Goal: Book appointment/travel/reservation

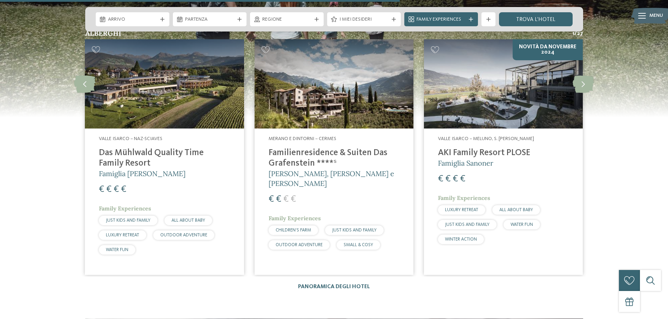
scroll to position [1963, 0]
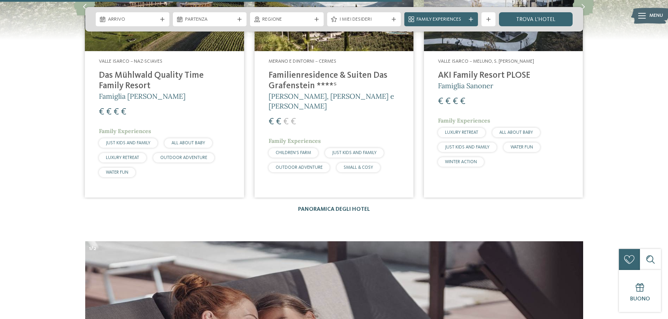
click at [365, 207] on link "Panoramica degli hotel" at bounding box center [334, 210] width 72 height 6
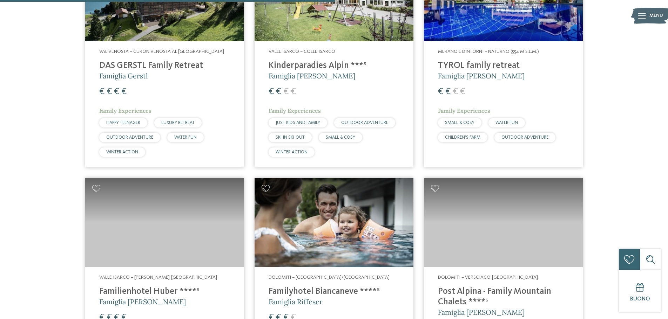
scroll to position [1192, 0]
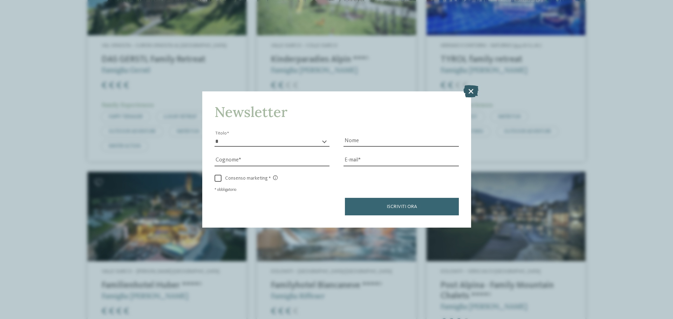
click at [471, 89] on icon at bounding box center [470, 91] width 15 height 12
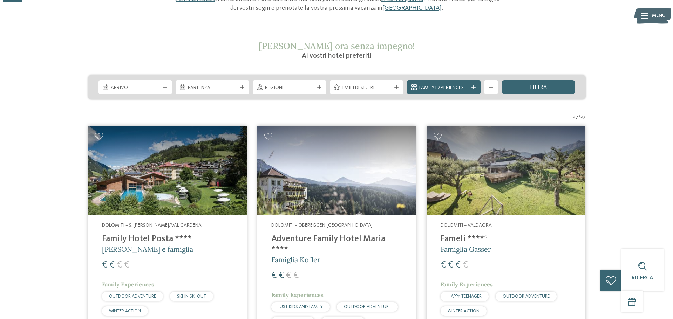
scroll to position [0, 0]
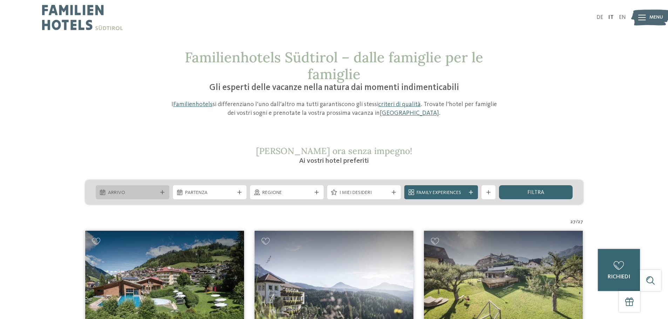
click at [144, 191] on span "Arrivo" at bounding box center [132, 193] width 49 height 7
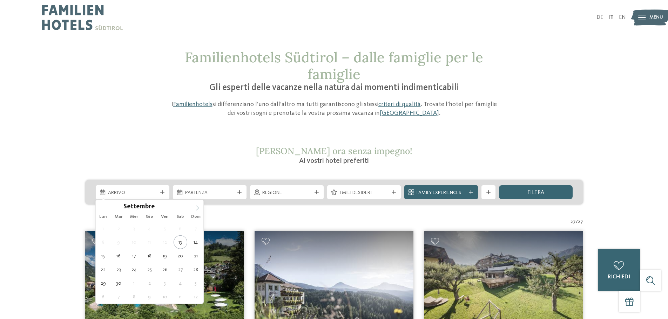
click at [196, 208] on icon at bounding box center [197, 208] width 5 height 5
type div "17.10.2025"
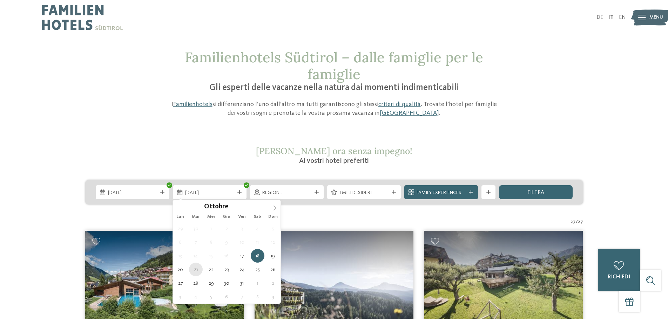
type div "21.10.2025"
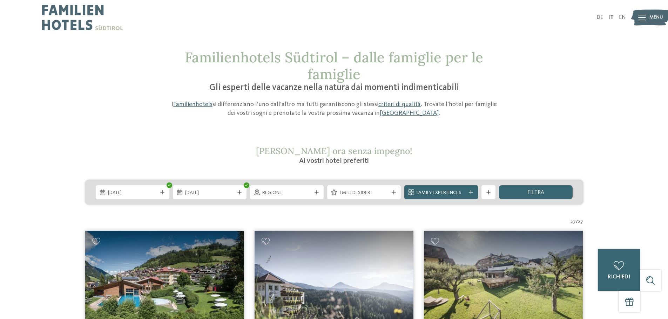
click at [472, 192] on icon at bounding box center [471, 192] width 4 height 4
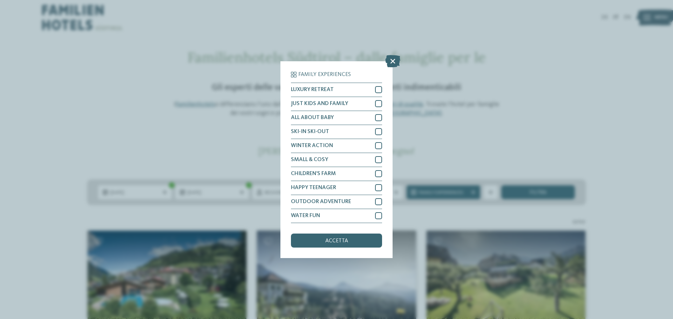
drag, startPoint x: 391, startPoint y: 61, endPoint x: 402, endPoint y: 63, distance: 11.1
click at [396, 62] on icon at bounding box center [392, 61] width 15 height 12
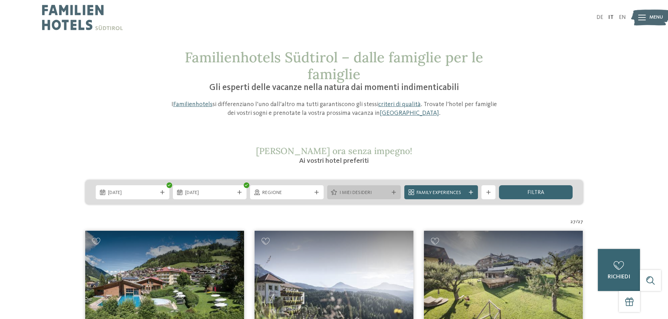
click at [351, 194] on span "I miei desideri" at bounding box center [363, 193] width 49 height 7
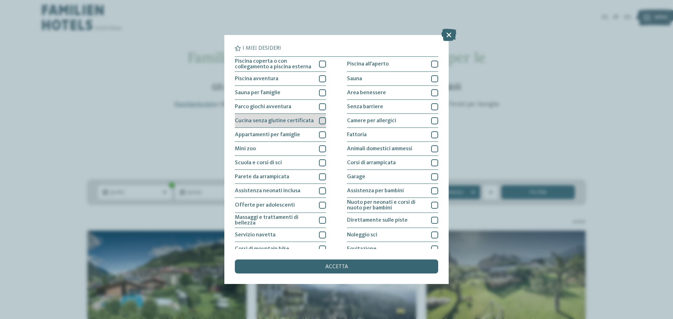
click at [320, 118] on div at bounding box center [322, 120] width 7 height 7
click at [342, 270] on div "accetta" at bounding box center [336, 267] width 203 height 14
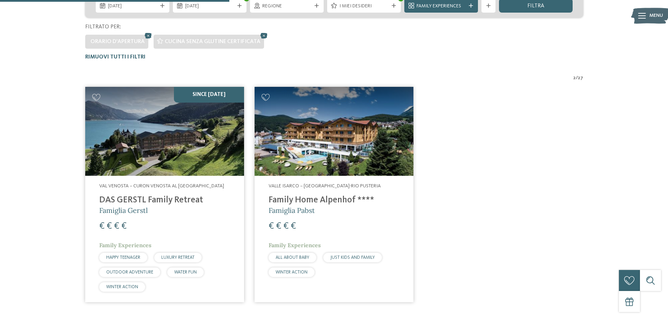
scroll to position [125, 0]
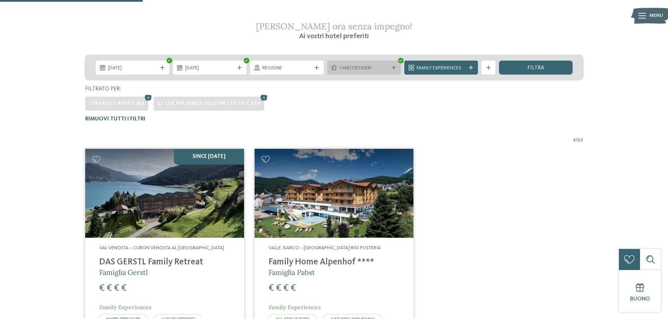
click at [372, 68] on span "I miei desideri" at bounding box center [363, 68] width 49 height 7
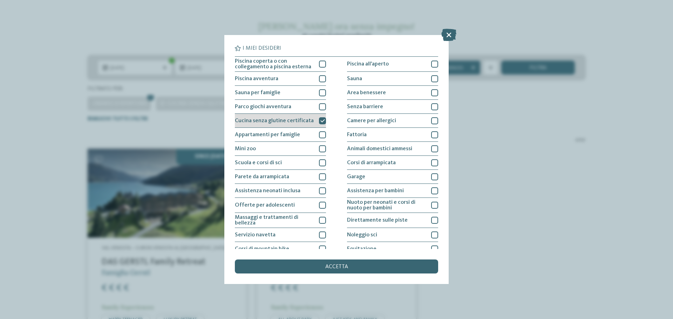
click at [320, 121] on icon at bounding box center [322, 121] width 5 height 4
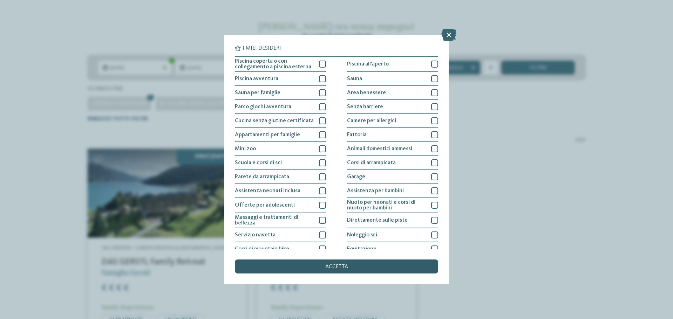
click at [341, 267] on span "accetta" at bounding box center [336, 267] width 23 height 6
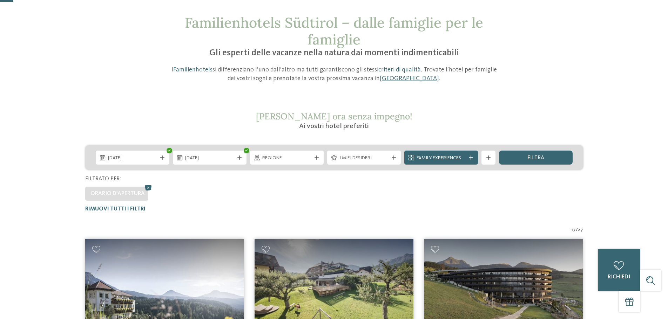
scroll to position [35, 0]
click at [492, 157] on div "mostra altri filtri" at bounding box center [488, 157] width 14 height 14
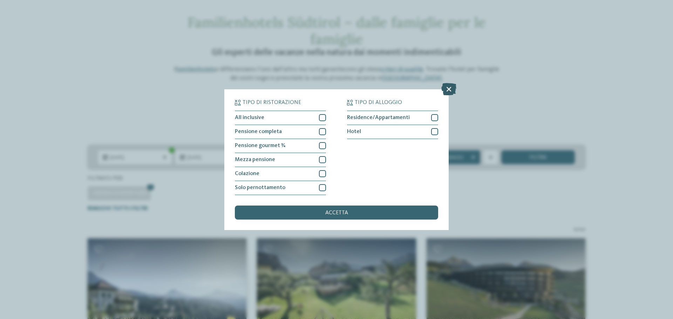
click at [447, 89] on icon at bounding box center [448, 89] width 15 height 12
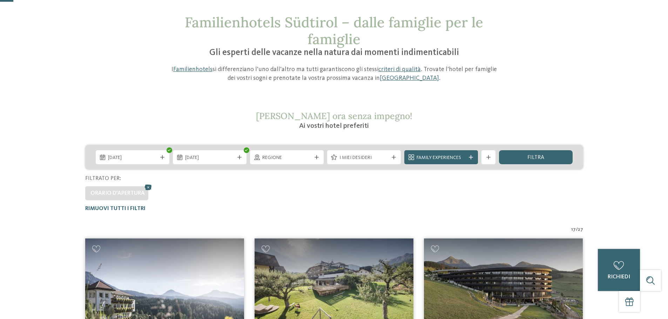
click at [138, 194] on span "Orario d'apertura" at bounding box center [117, 194] width 54 height 6
click at [544, 159] on div "filtra" at bounding box center [536, 157] width 74 height 14
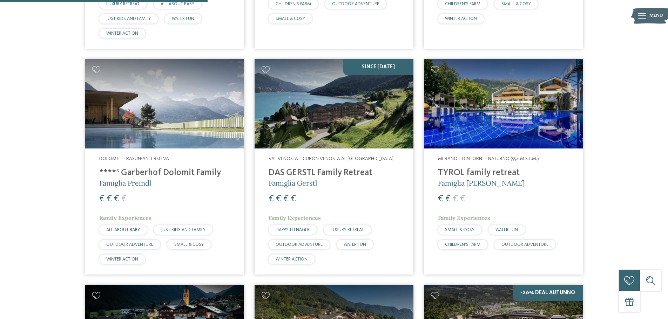
scroll to position [686, 0]
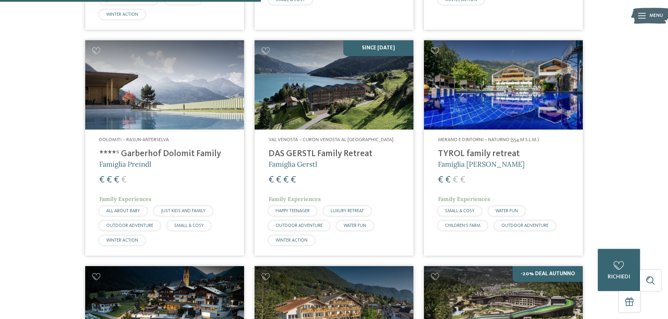
click at [478, 114] on img at bounding box center [503, 84] width 159 height 89
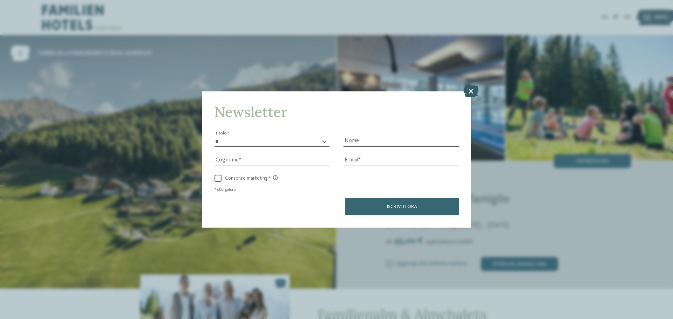
click at [473, 90] on icon at bounding box center [470, 91] width 15 height 12
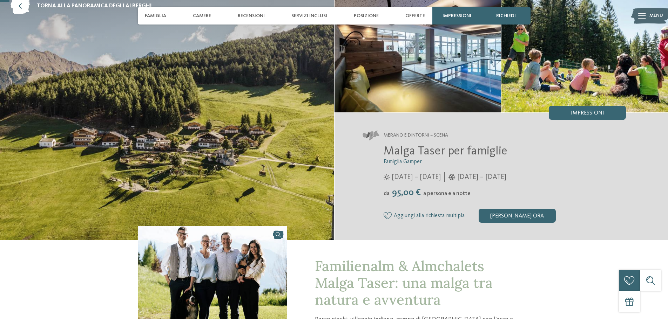
scroll to position [35, 0]
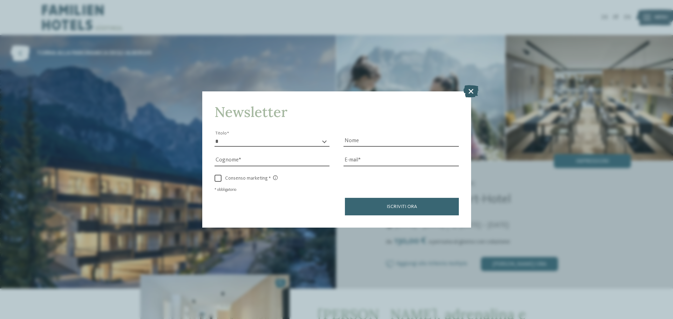
click at [475, 93] on icon at bounding box center [470, 91] width 15 height 12
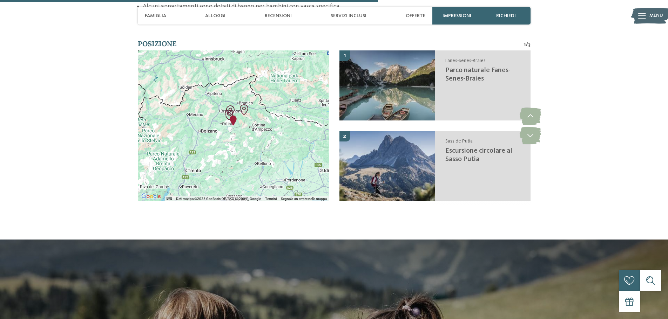
scroll to position [1437, 0]
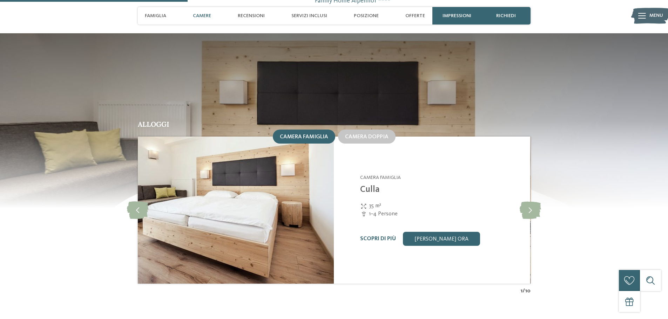
scroll to position [666, 0]
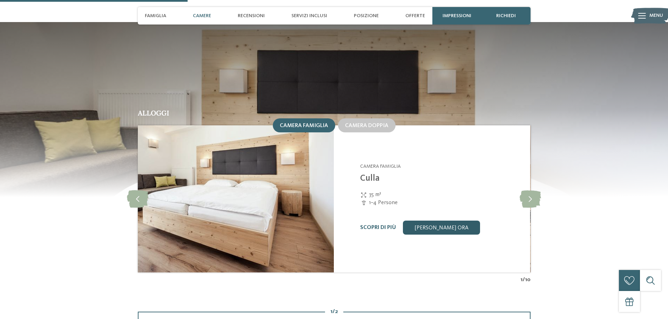
click at [451, 221] on link "[PERSON_NAME] ora" at bounding box center [441, 228] width 77 height 14
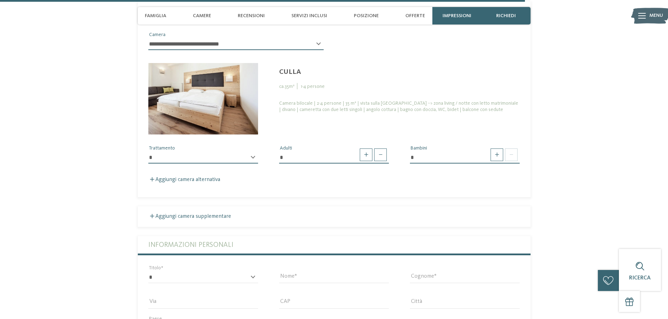
scroll to position [1935, 0]
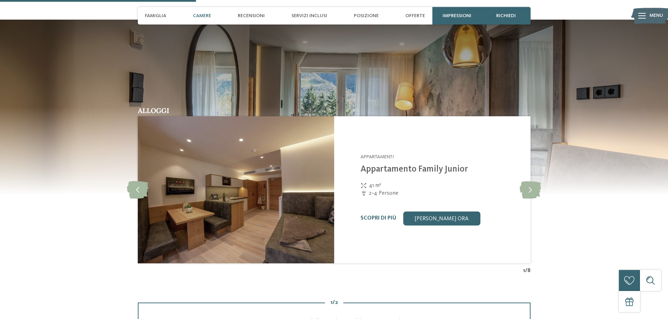
scroll to position [631, 0]
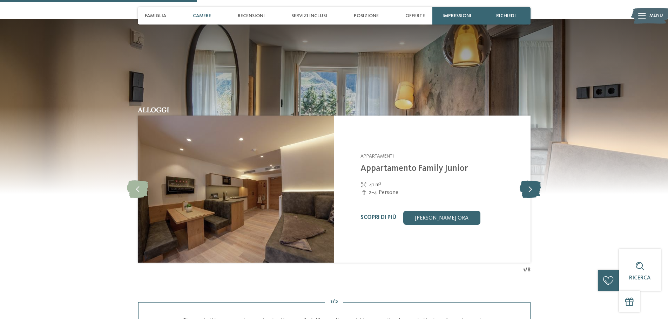
click at [534, 186] on icon at bounding box center [529, 190] width 21 height 18
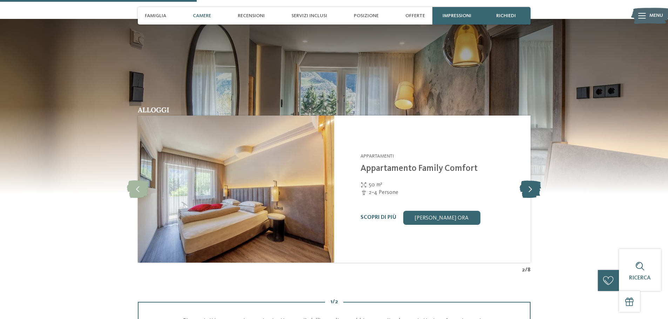
click at [534, 186] on icon at bounding box center [529, 190] width 21 height 18
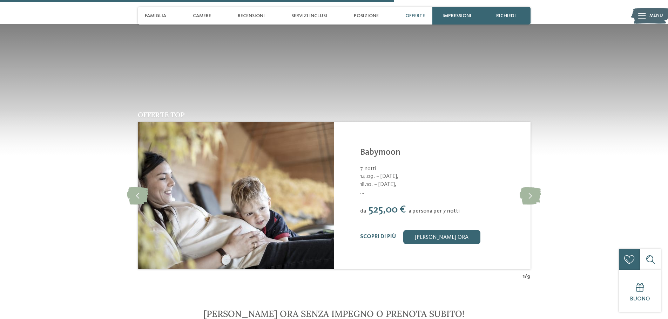
scroll to position [1262, 0]
click at [539, 187] on icon at bounding box center [529, 196] width 21 height 18
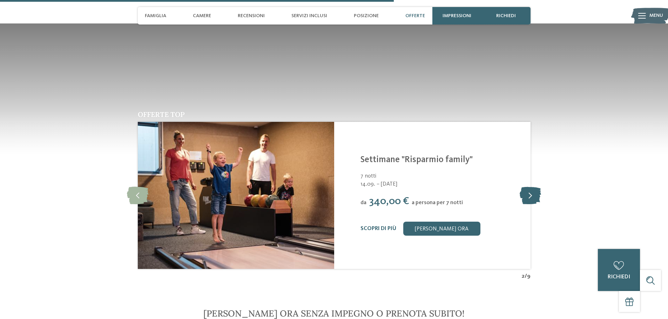
click at [539, 187] on icon at bounding box center [529, 196] width 21 height 18
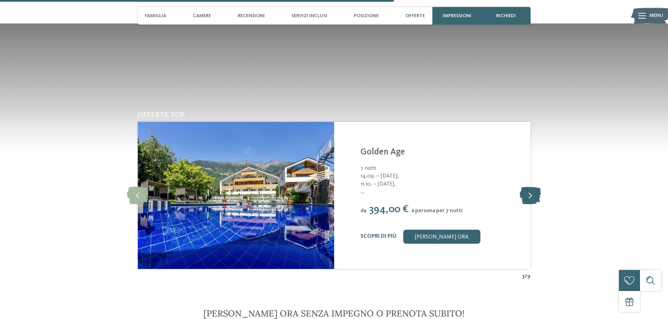
click at [539, 187] on icon at bounding box center [529, 196] width 21 height 18
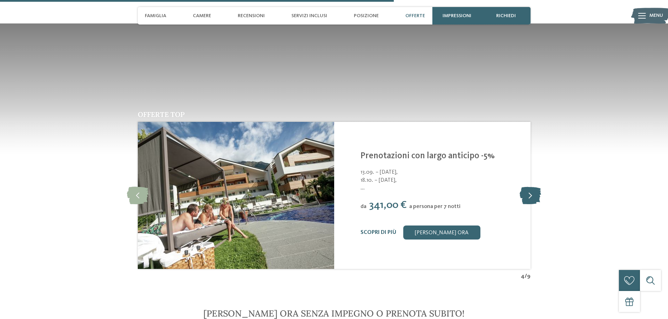
click at [535, 187] on icon at bounding box center [529, 196] width 21 height 18
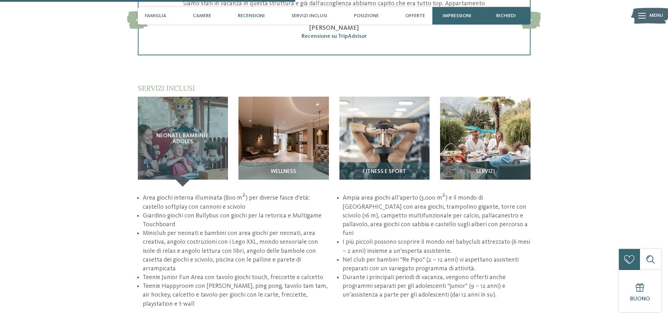
scroll to position [946, 0]
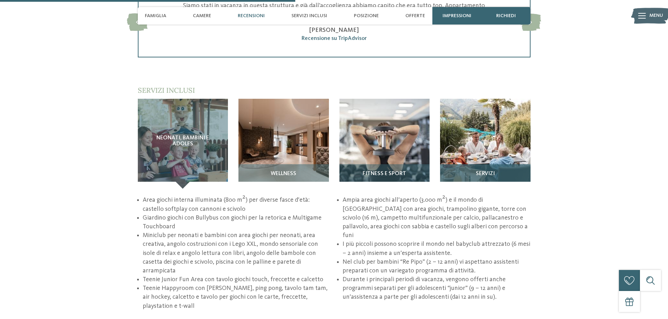
click at [501, 140] on img at bounding box center [485, 144] width 90 height 90
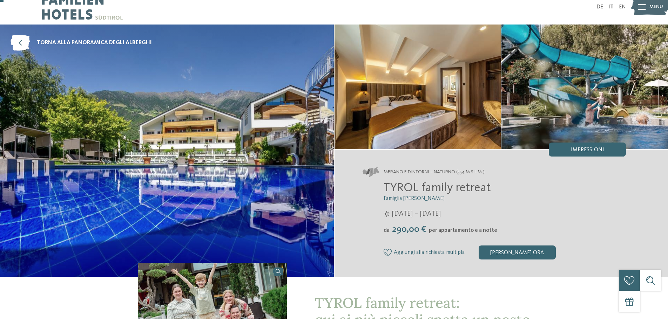
scroll to position [0, 0]
